Goal: Task Accomplishment & Management: Manage account settings

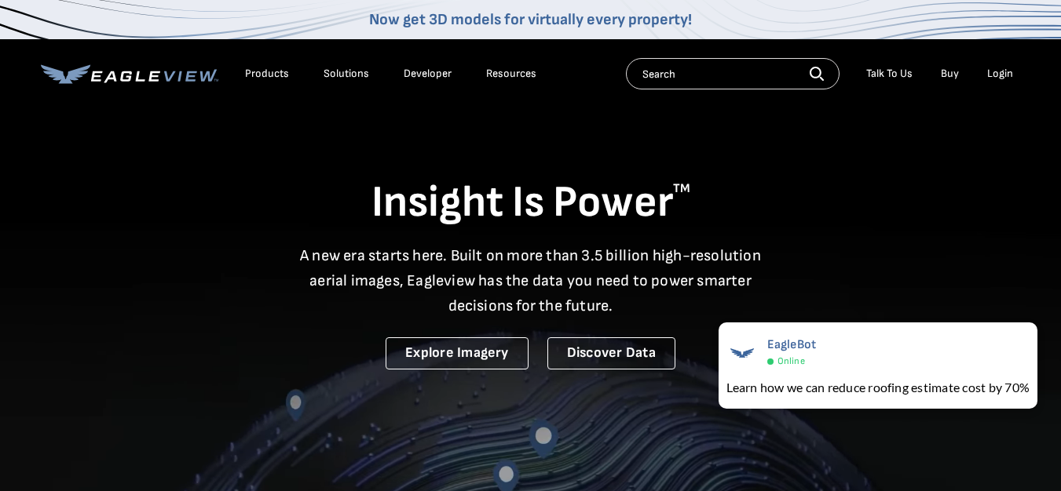
click at [999, 73] on div "Login" at bounding box center [1000, 74] width 26 height 14
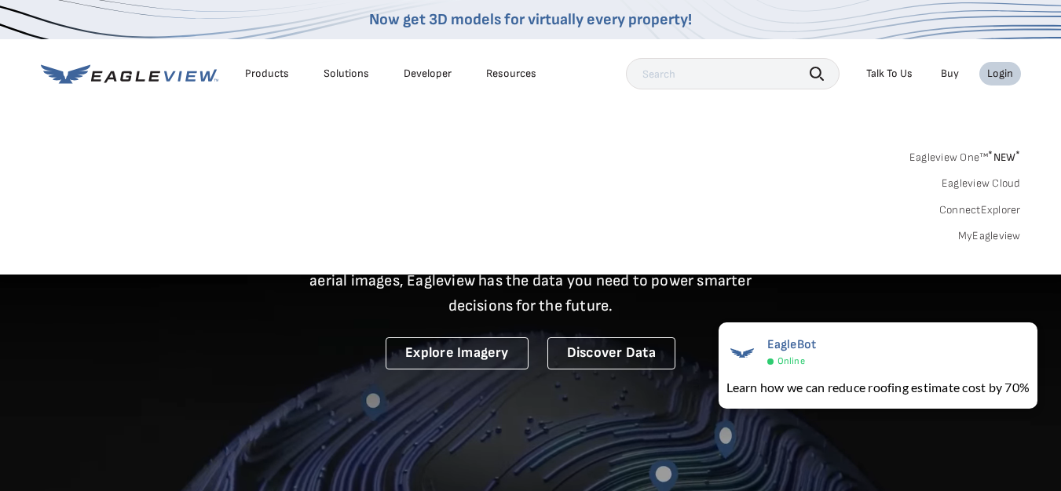
click at [990, 237] on link "MyEagleview" at bounding box center [989, 236] width 63 height 14
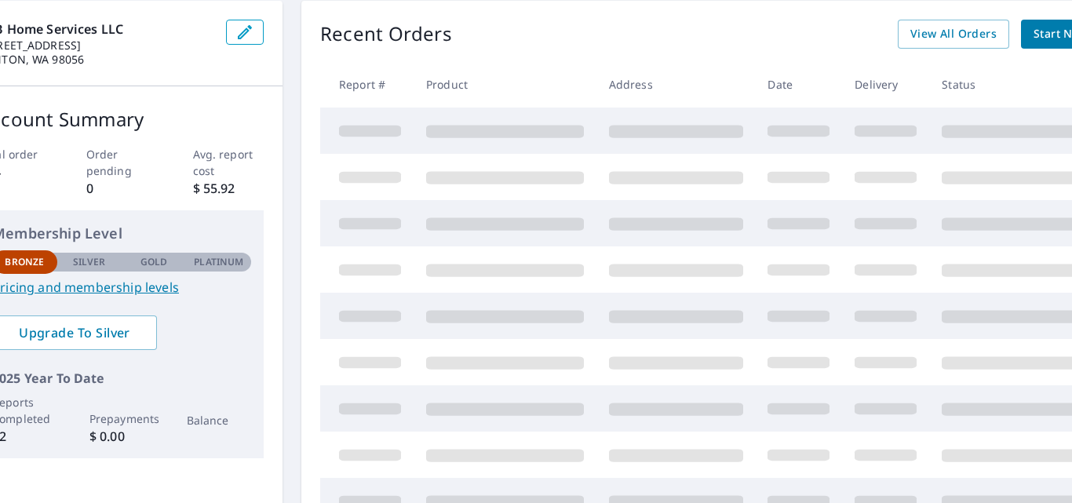
scroll to position [157, 60]
click at [619, 45] on div "Recent Orders View All Orders Start New Order" at bounding box center [727, 34] width 817 height 29
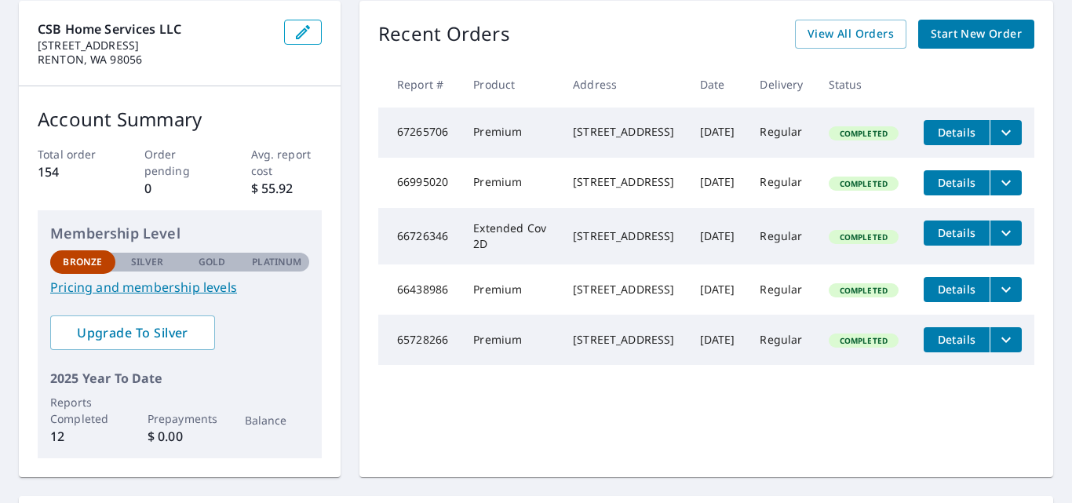
click at [1002, 135] on icon "filesDropdownBtn-67265706" at bounding box center [1006, 132] width 9 height 5
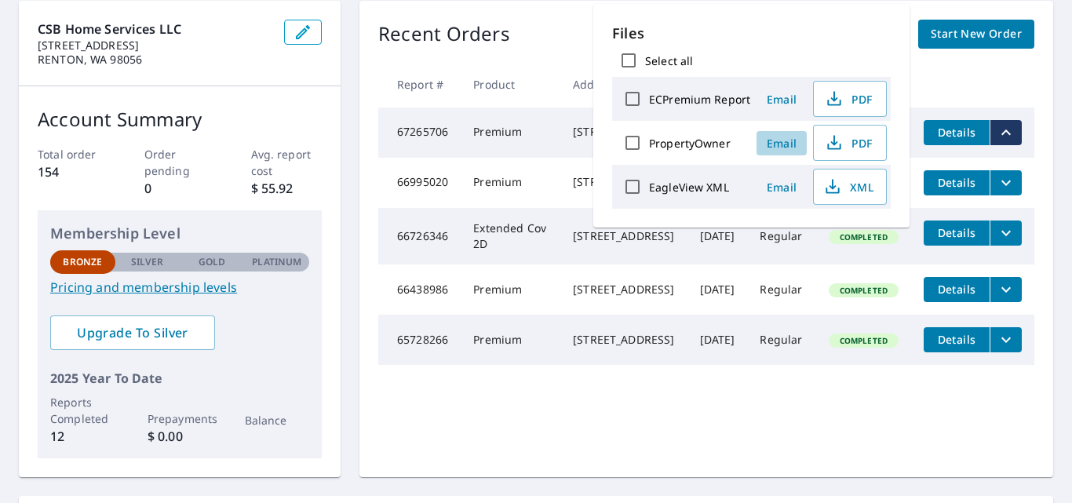
click at [774, 142] on span "Email" at bounding box center [782, 143] width 38 height 15
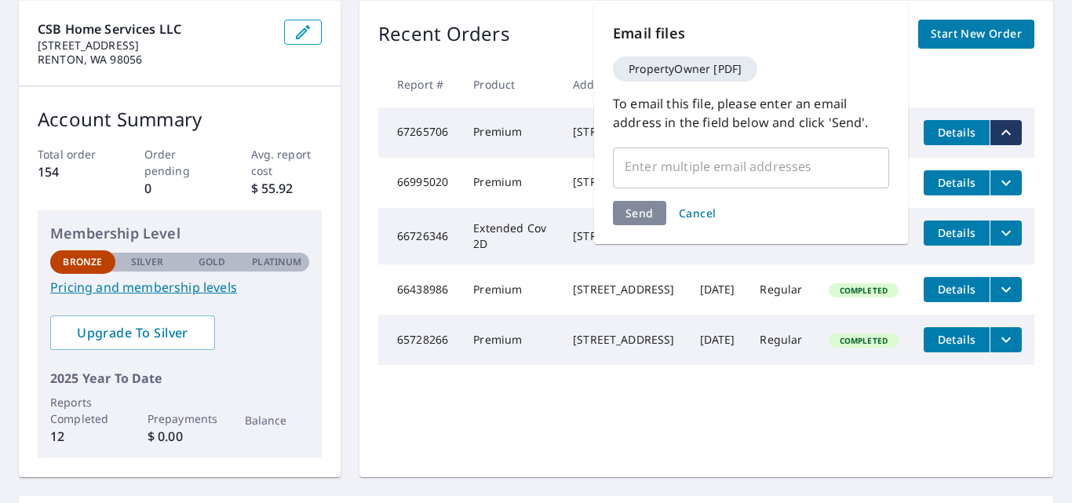
click at [655, 166] on input "text" at bounding box center [739, 167] width 239 height 30
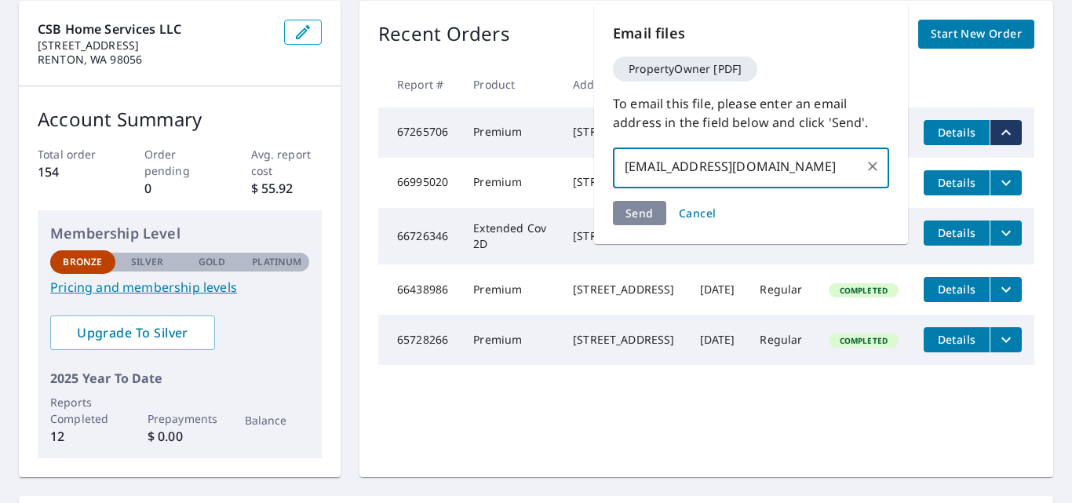
type input "[EMAIL_ADDRESS][DOMAIN_NAME]"
click at [636, 210] on div "Send Cancel" at bounding box center [751, 213] width 276 height 24
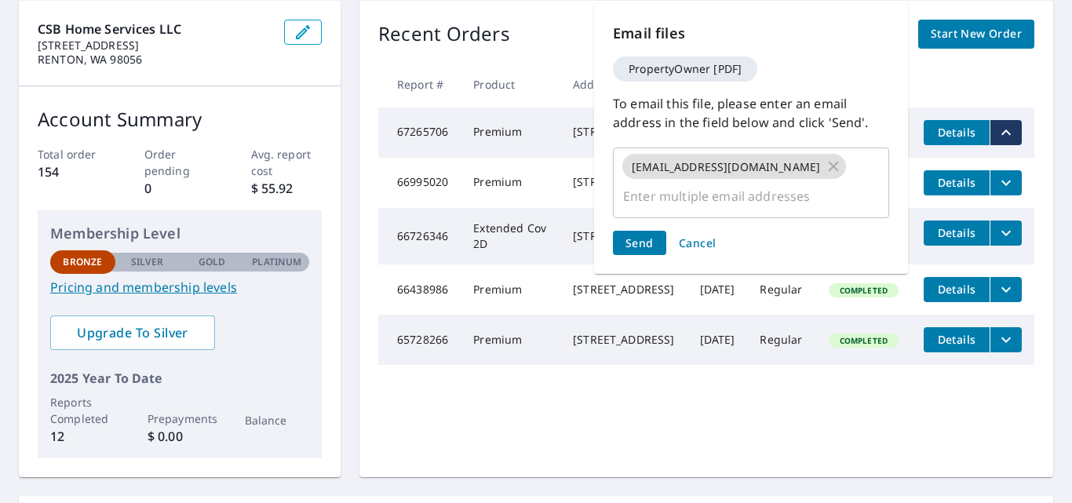
click at [636, 236] on span "Send" at bounding box center [640, 243] width 28 height 15
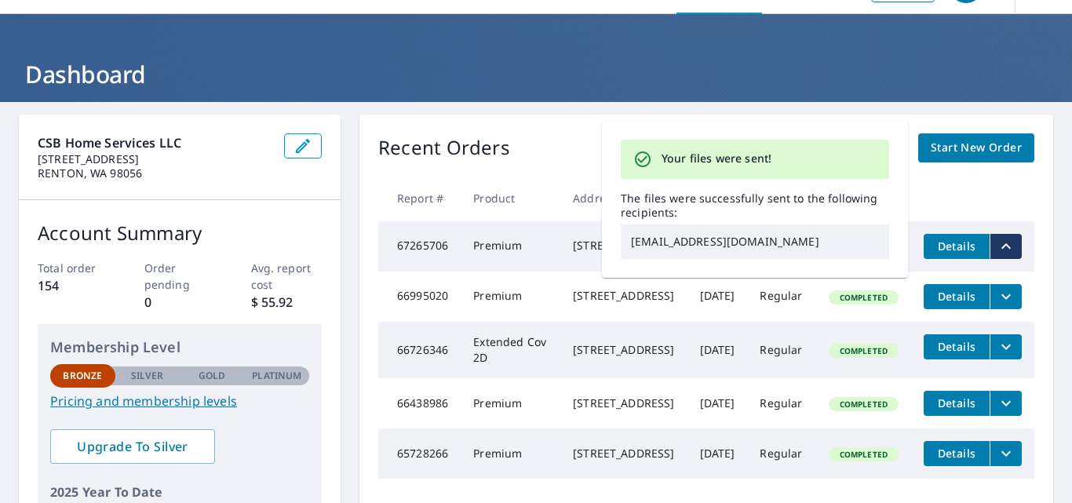
scroll to position [16, 0]
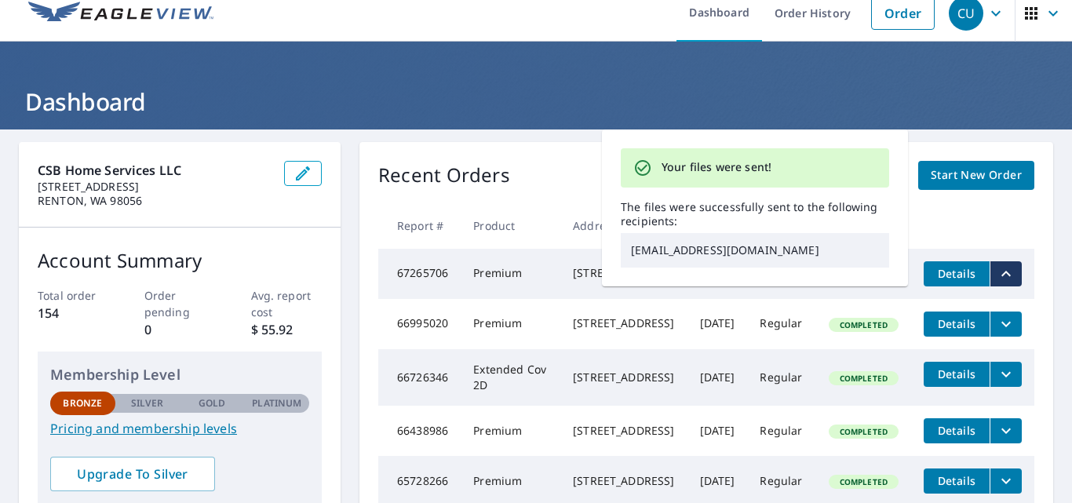
click at [474, 84] on header "Dashboard" at bounding box center [536, 86] width 1072 height 88
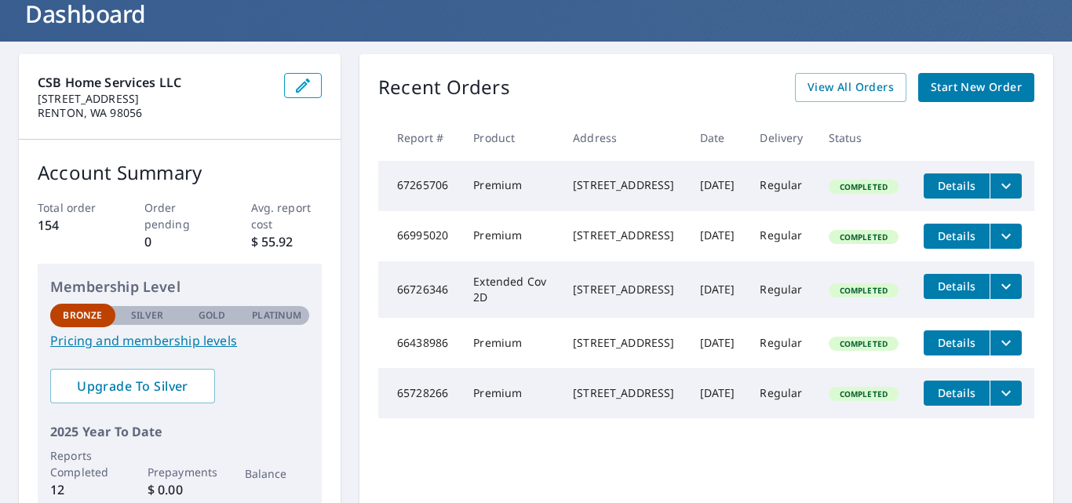
scroll to position [94, 0]
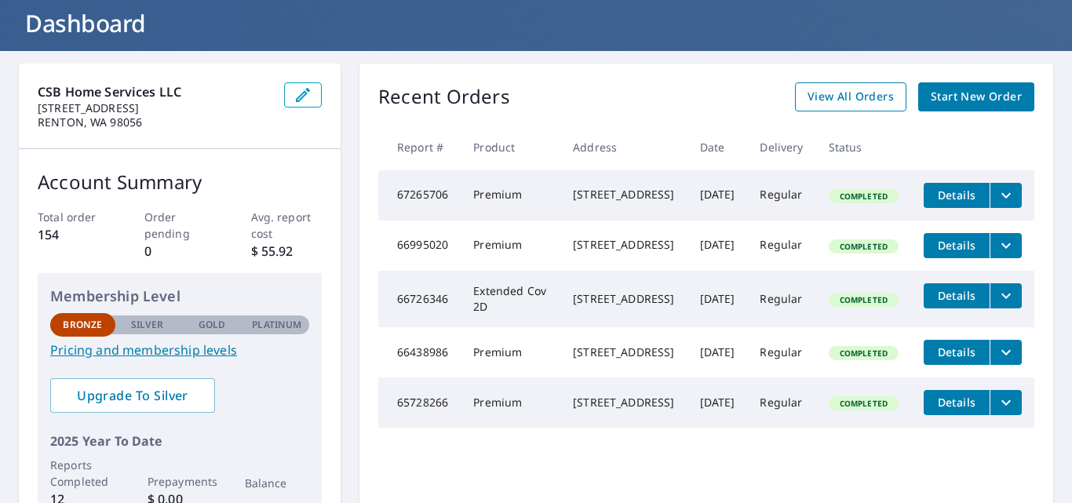
click at [832, 100] on span "View All Orders" at bounding box center [851, 97] width 86 height 20
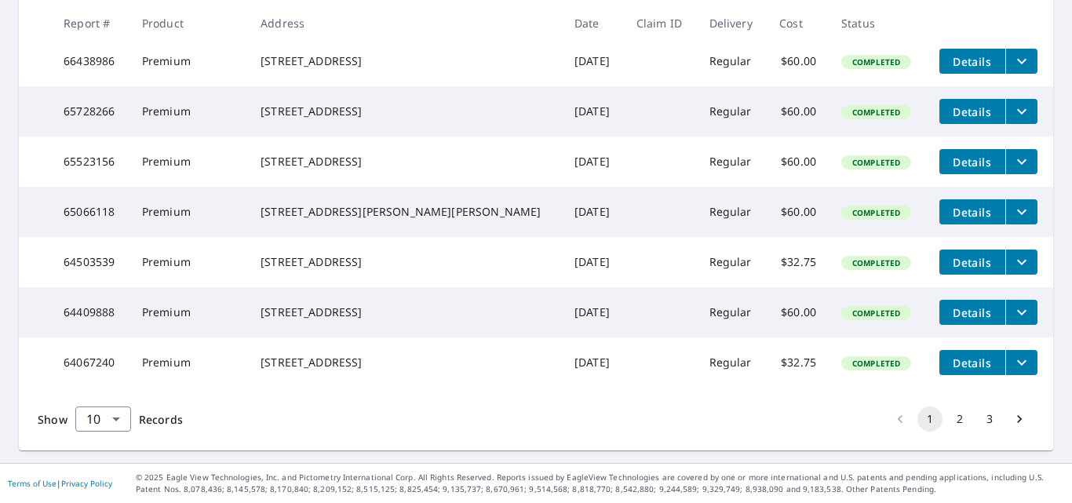
scroll to position [525, 0]
click at [949, 416] on button "2" at bounding box center [960, 419] width 25 height 25
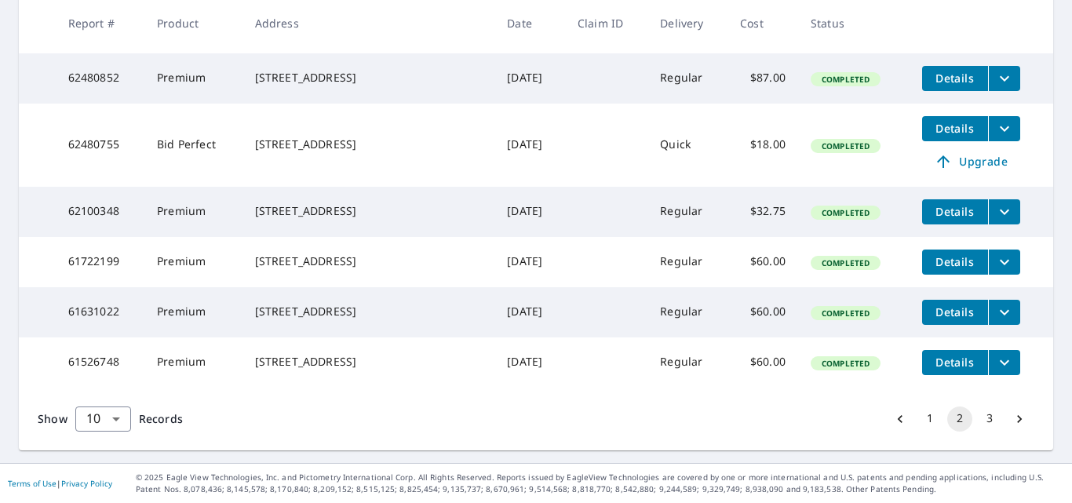
scroll to position [550, 0]
click at [978, 424] on button "3" at bounding box center [989, 419] width 25 height 25
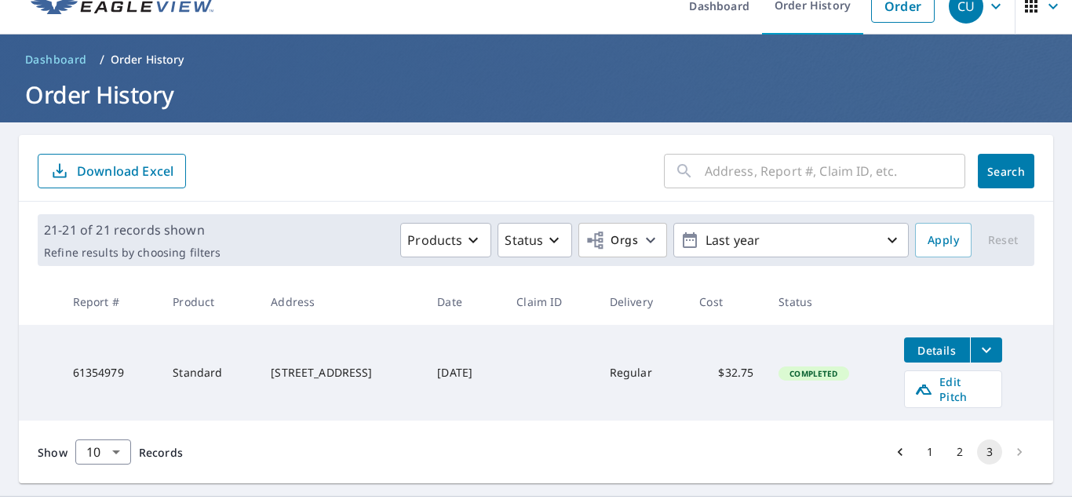
scroll to position [45, 0]
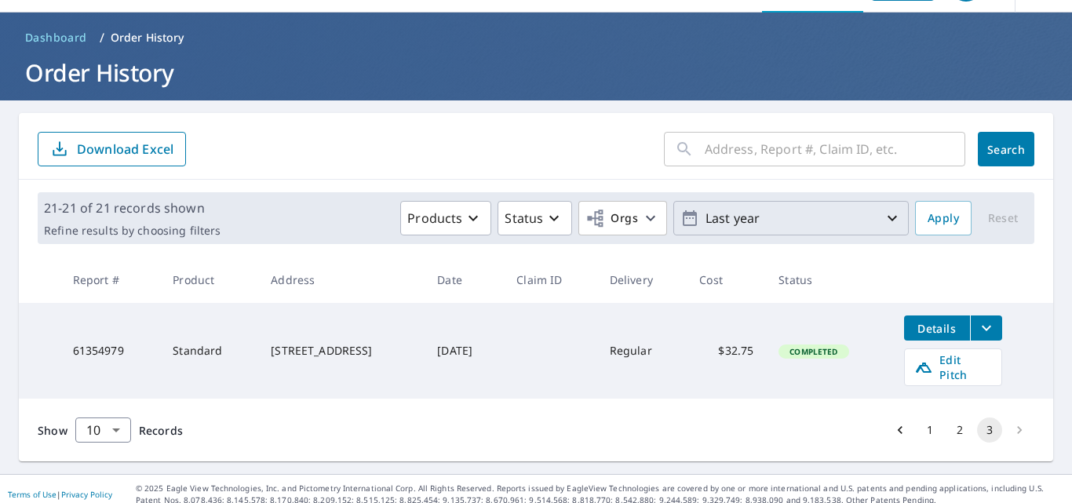
click at [888, 221] on icon "button" at bounding box center [892, 218] width 9 height 5
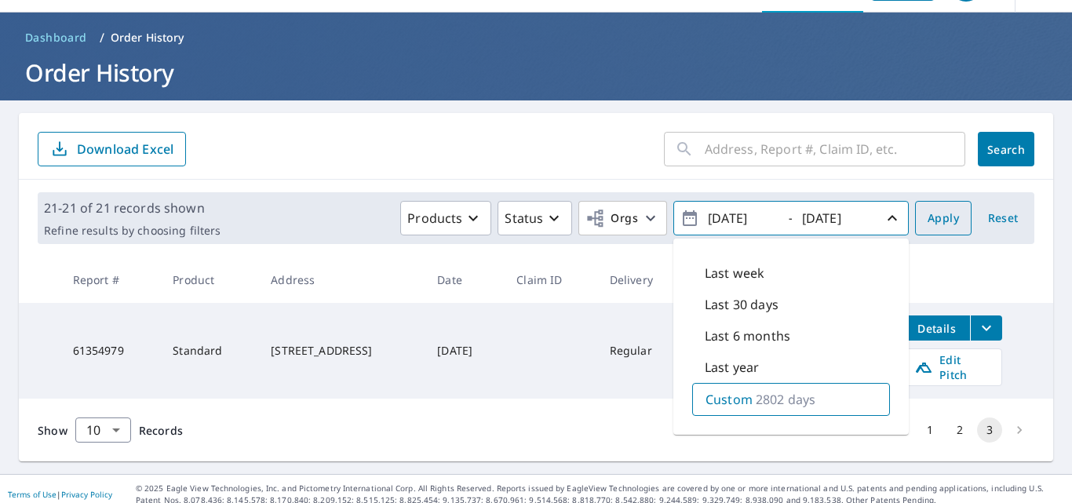
type input "[DATE]"
click at [928, 225] on span "Apply" at bounding box center [943, 219] width 31 height 20
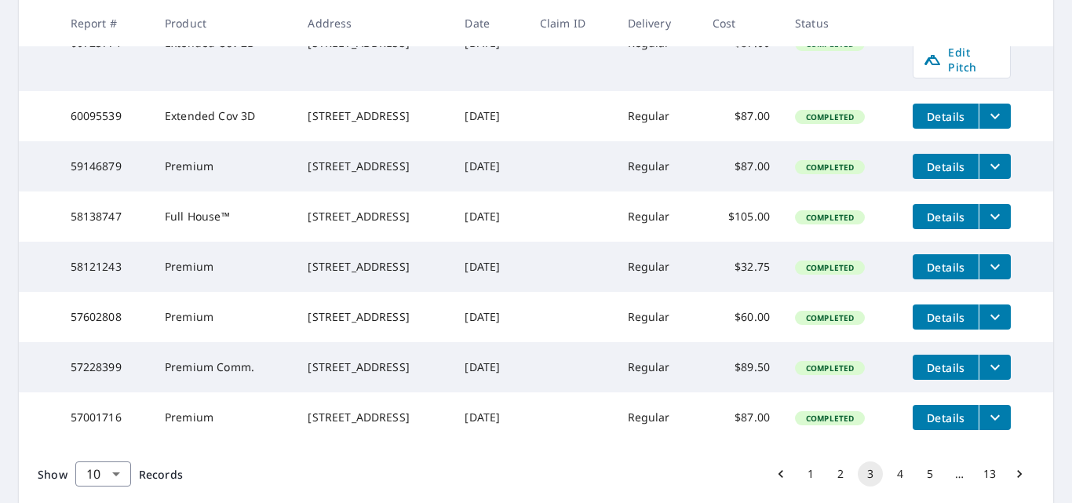
scroll to position [582, 0]
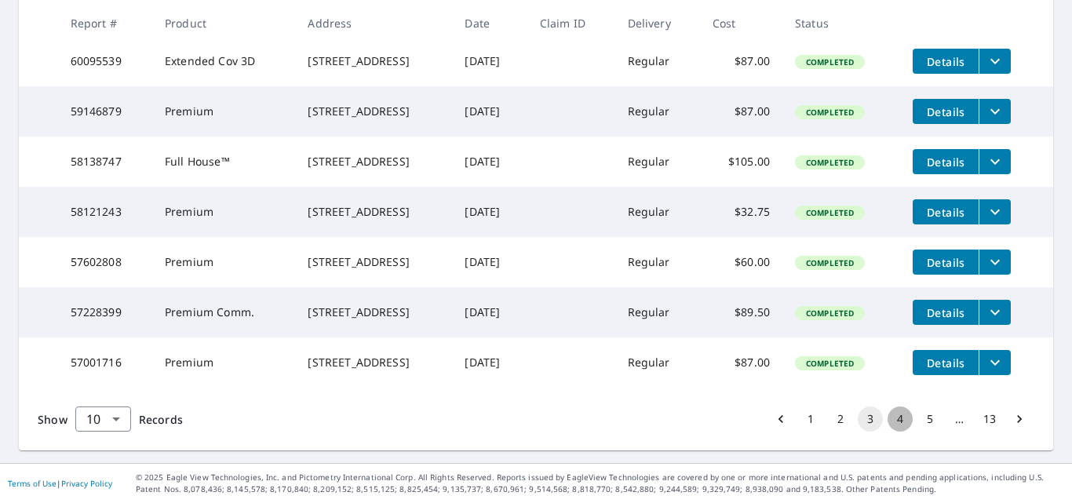
click at [889, 418] on button "4" at bounding box center [900, 419] width 25 height 25
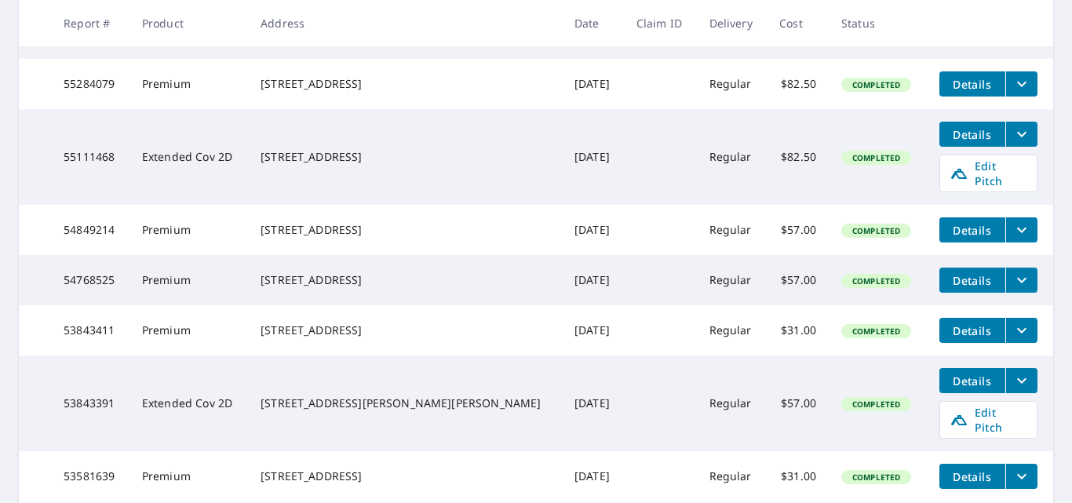
scroll to position [610, 0]
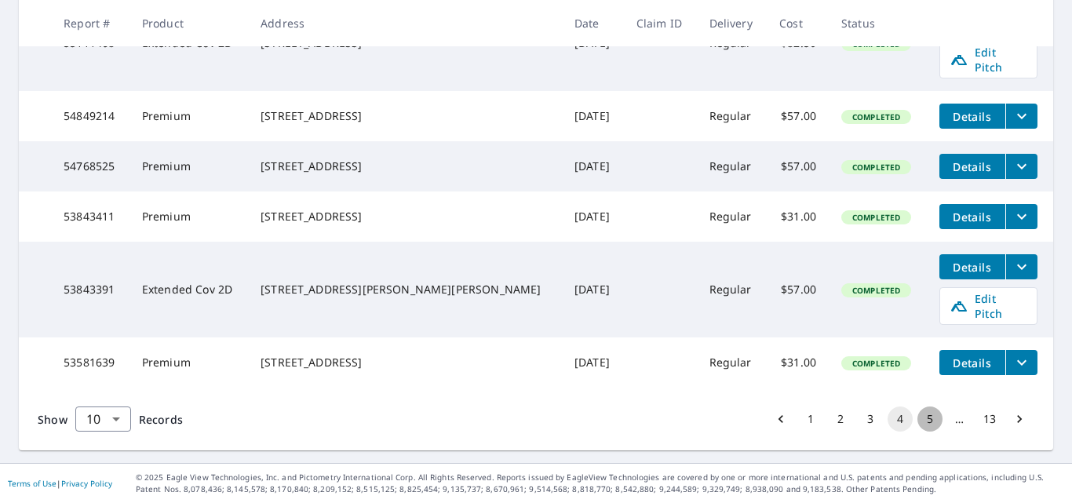
click at [918, 416] on button "5" at bounding box center [930, 419] width 25 height 25
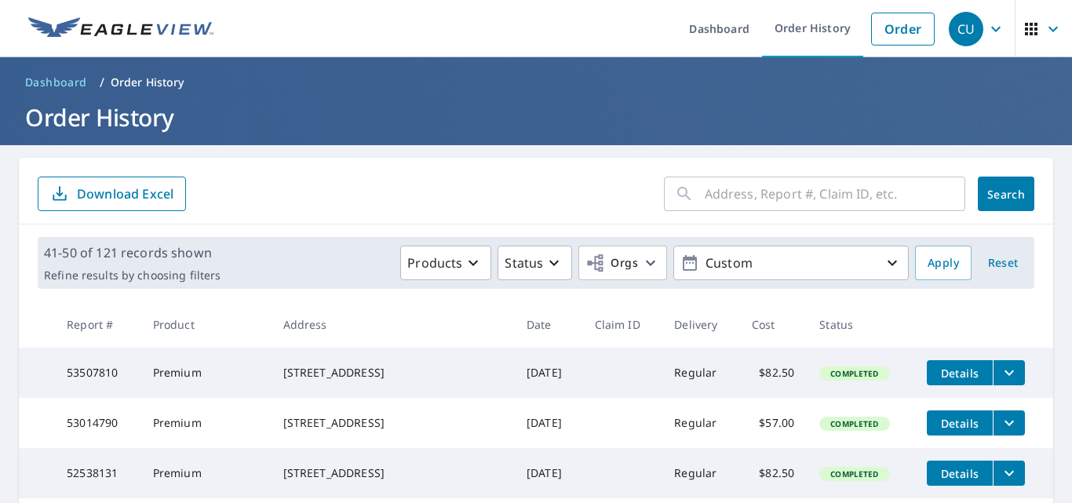
click at [705, 200] on input "text" at bounding box center [835, 194] width 261 height 44
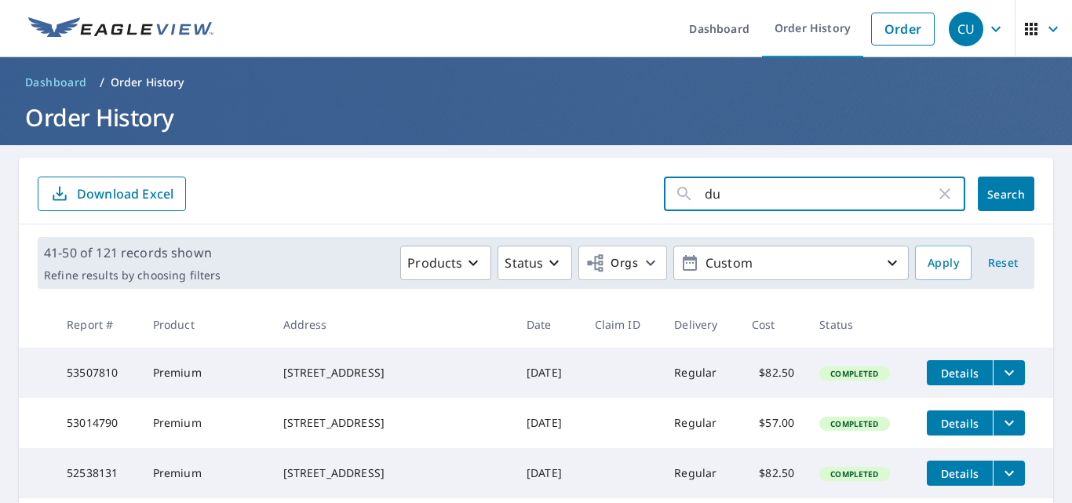
type input "d"
type input "11147"
click at [991, 187] on span "Search" at bounding box center [1006, 194] width 31 height 15
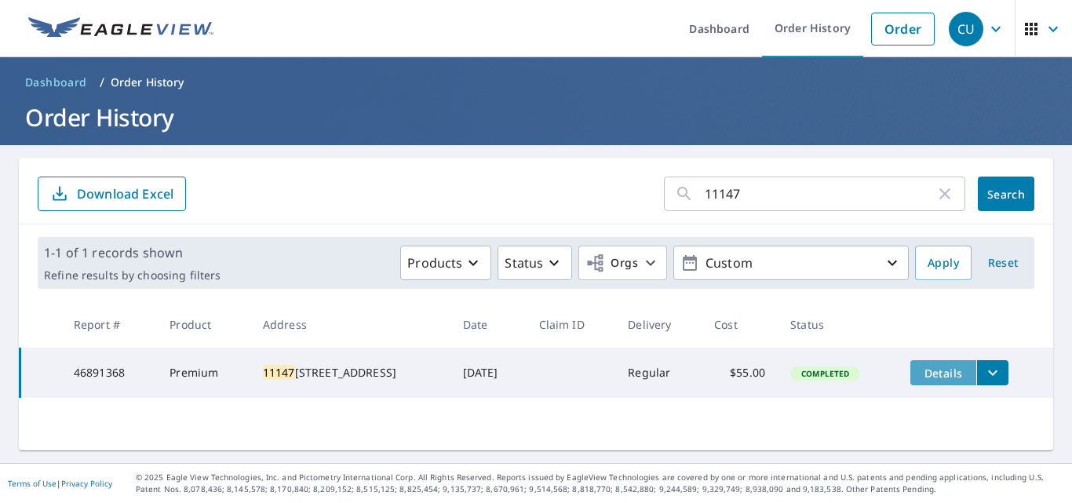
click at [951, 371] on span "Details" at bounding box center [943, 373] width 47 height 15
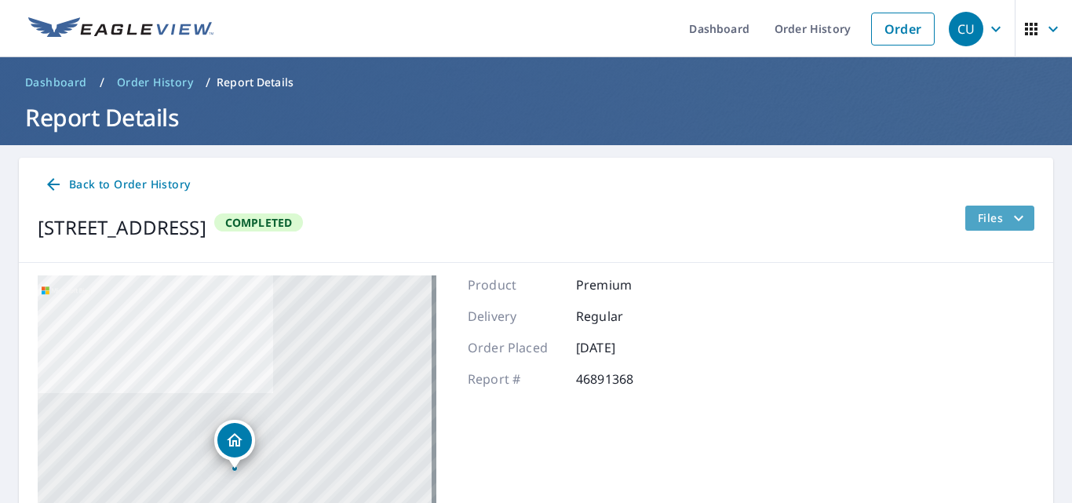
click at [990, 225] on span "Files" at bounding box center [1003, 218] width 50 height 19
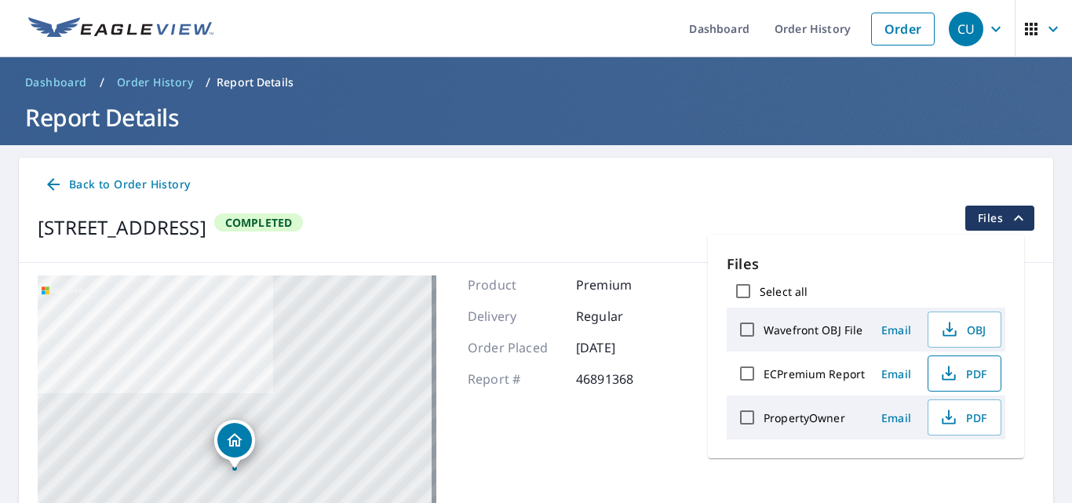
click at [968, 372] on span "PDF" at bounding box center [963, 373] width 50 height 19
